Goal: Find specific page/section: Find specific page/section

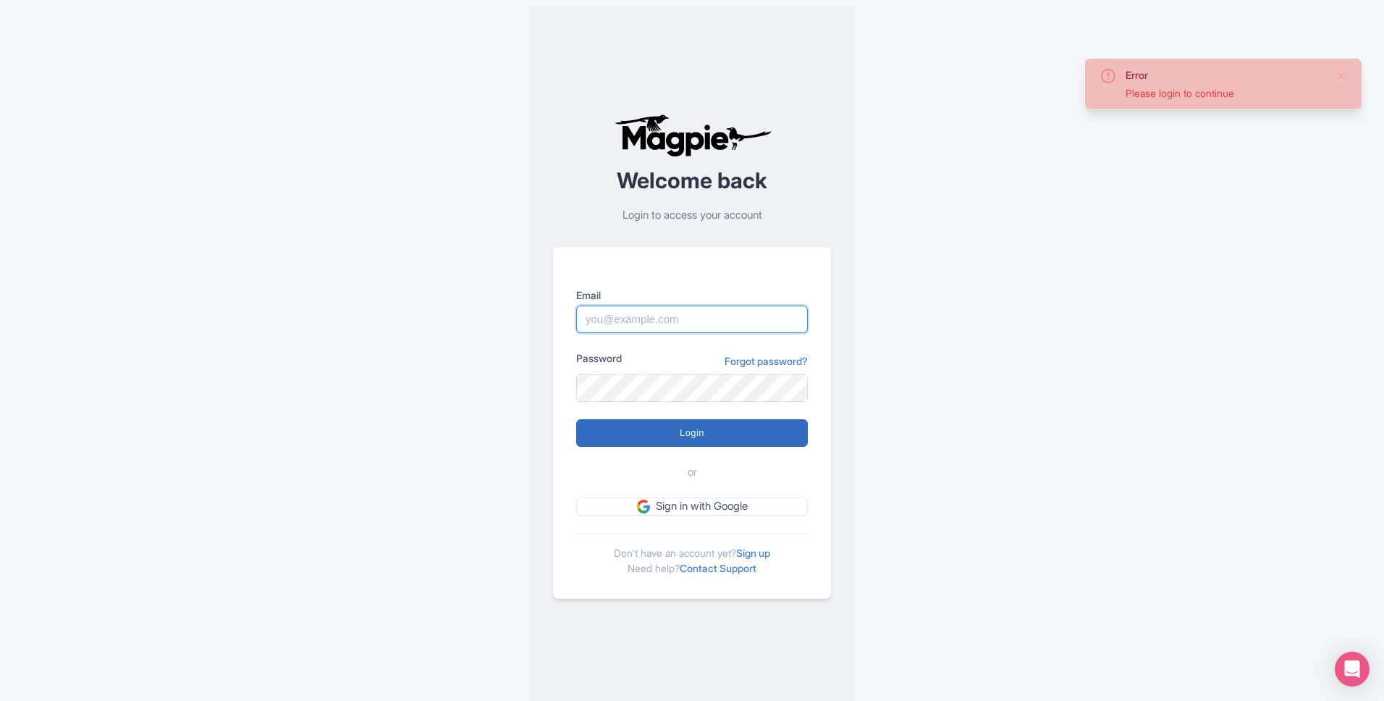
type input "[EMAIL_ADDRESS][DOMAIN_NAME]"
click at [667, 434] on input "Login" at bounding box center [692, 433] width 232 height 28
type input "Logging in..."
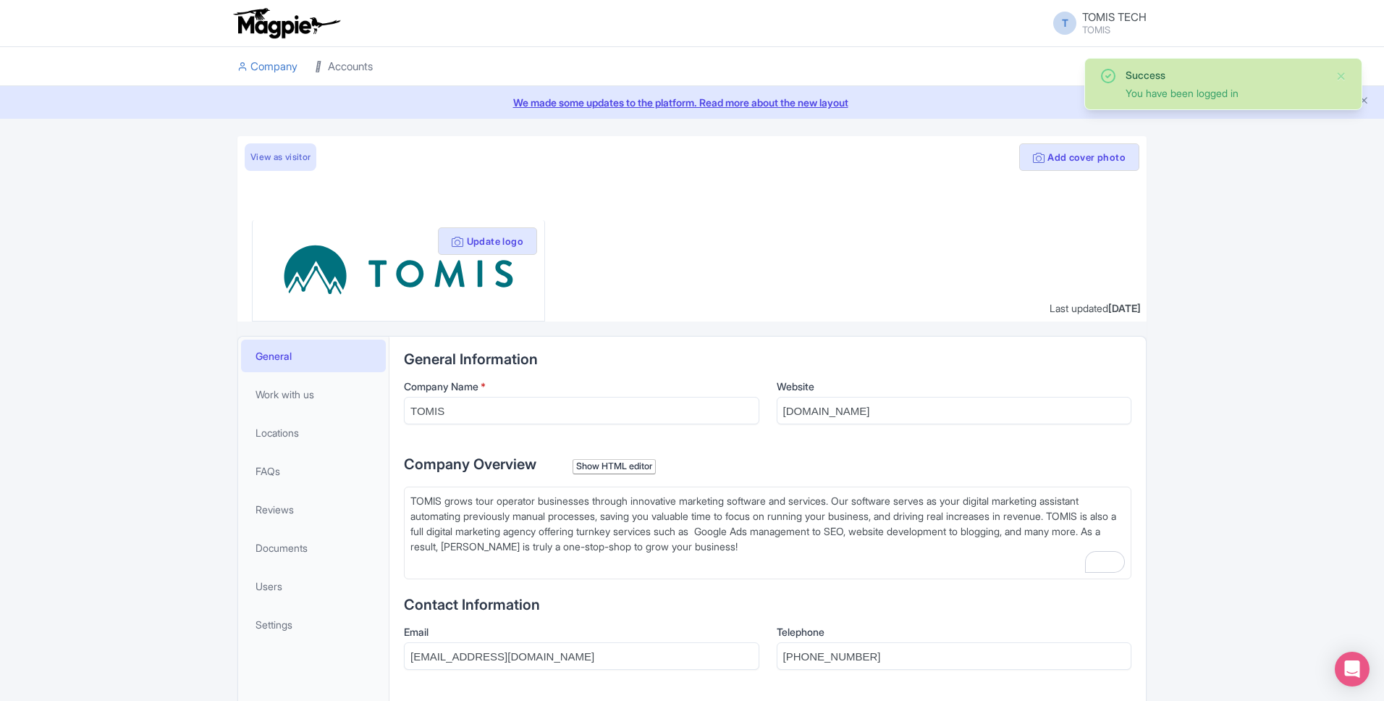
click at [340, 67] on link "Accounts" at bounding box center [344, 67] width 58 height 40
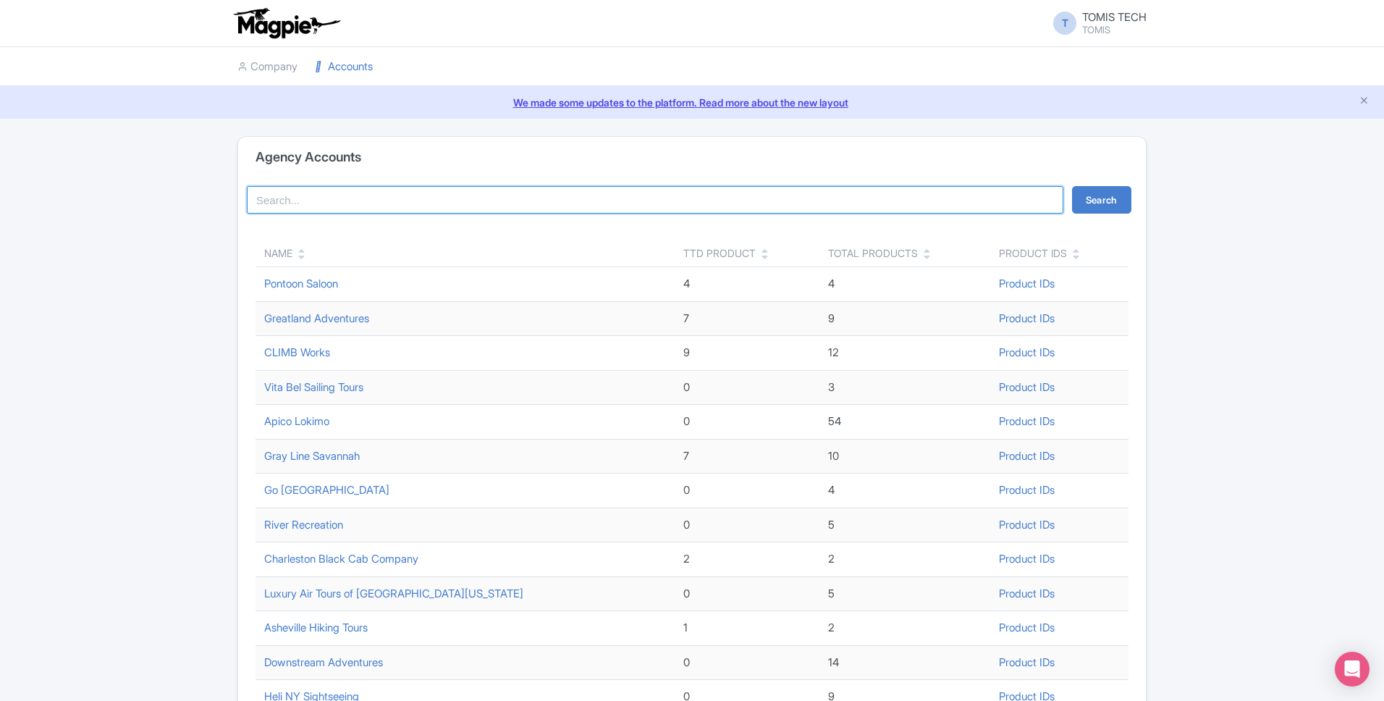
click at [392, 198] on input "search" at bounding box center [655, 200] width 817 height 28
type input "bobby"
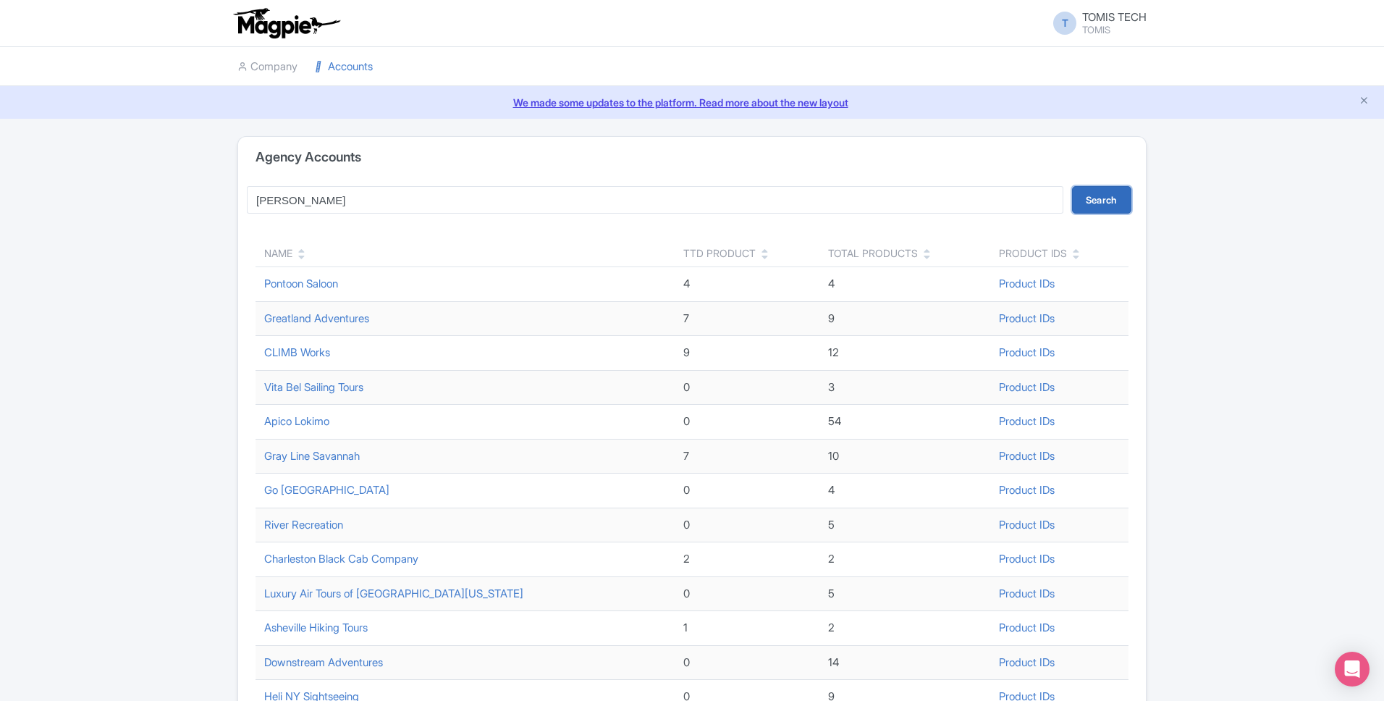
click at [1097, 200] on button "Search" at bounding box center [1101, 200] width 59 height 28
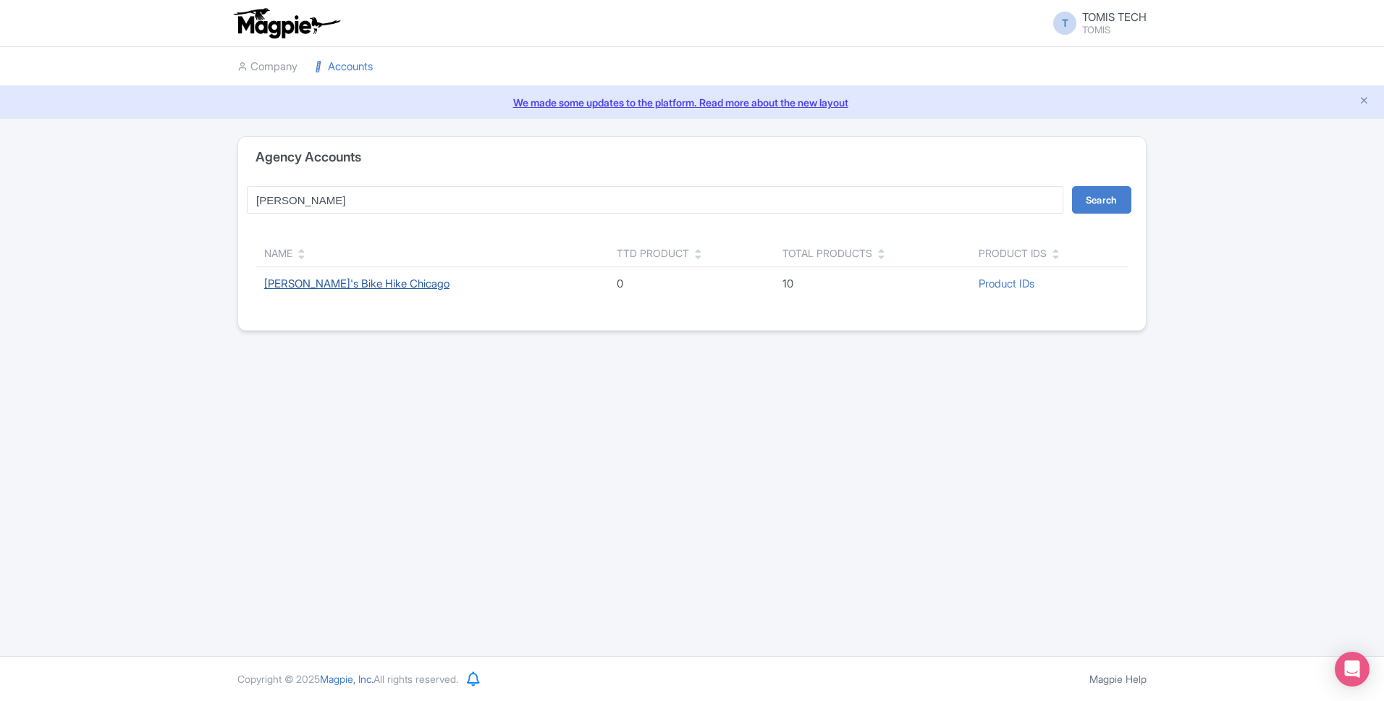
click at [392, 287] on link "Bobby's Bike Hike Chicago" at bounding box center [356, 284] width 185 height 14
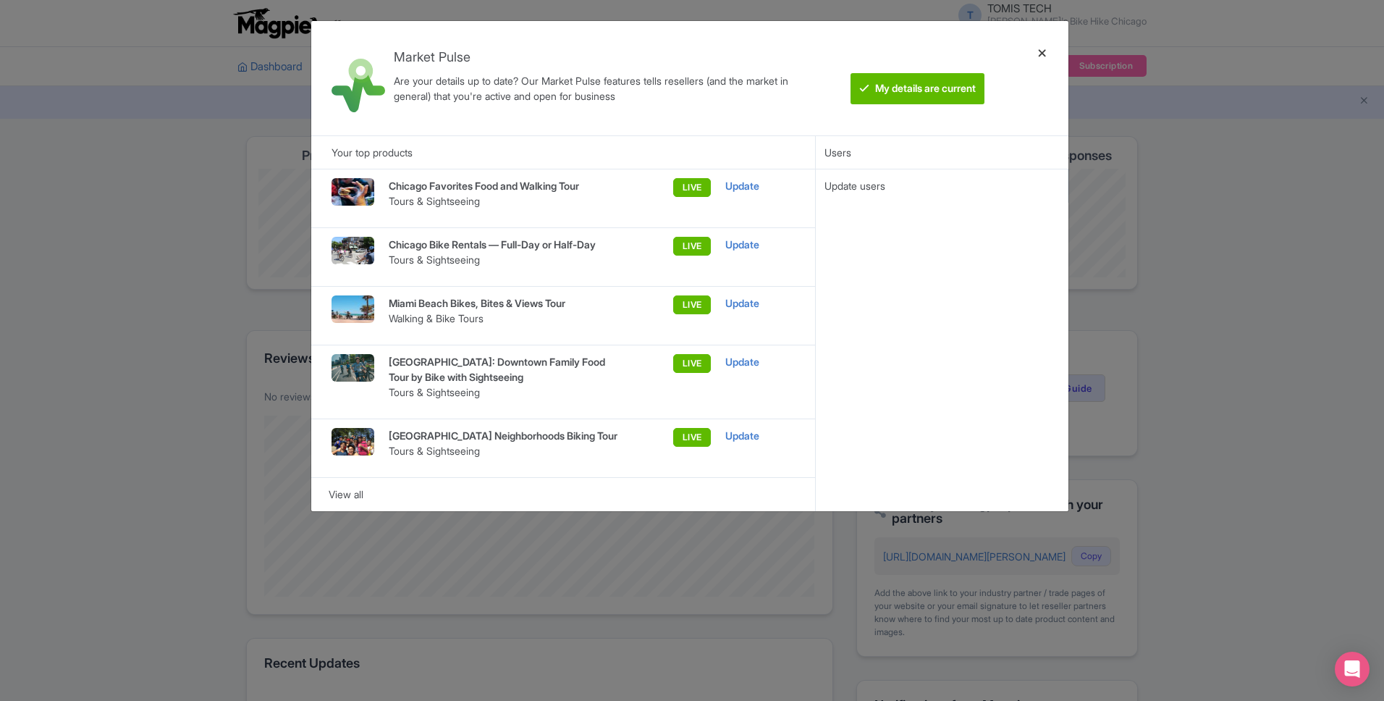
click at [1037, 54] on div at bounding box center [1042, 78] width 35 height 91
click at [1043, 52] on ul "Dashboard Company Product My Products Image Library Rate Sheets Distribution Ma…" at bounding box center [692, 66] width 927 height 39
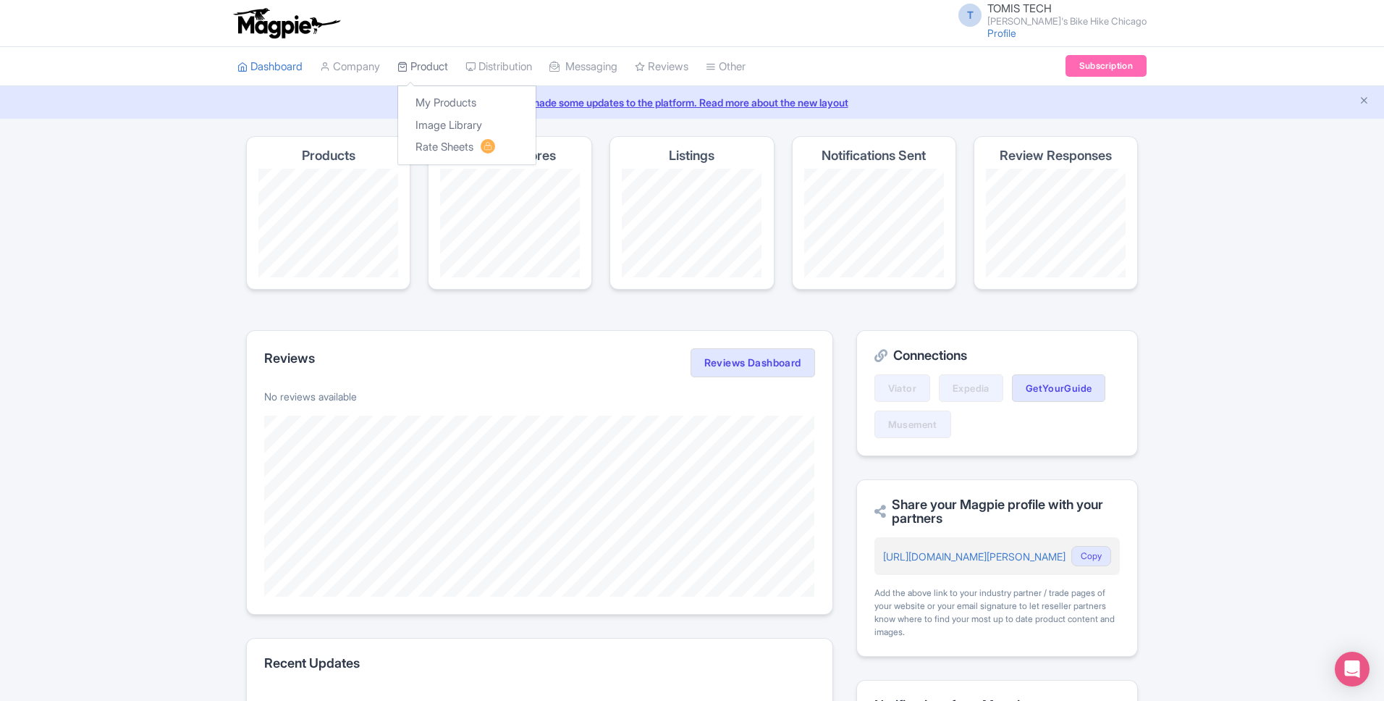
click at [431, 61] on link "Product" at bounding box center [422, 67] width 51 height 40
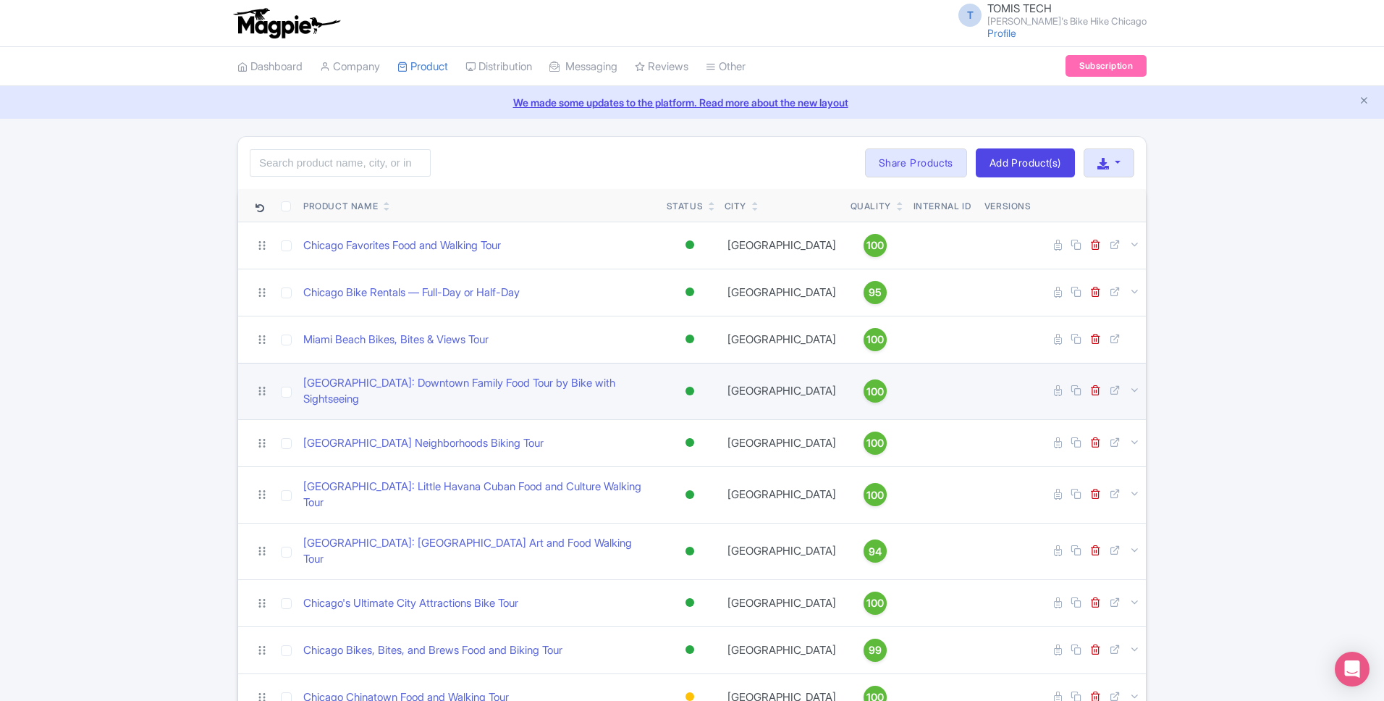
scroll to position [54, 0]
